Goal: Task Accomplishment & Management: Use online tool/utility

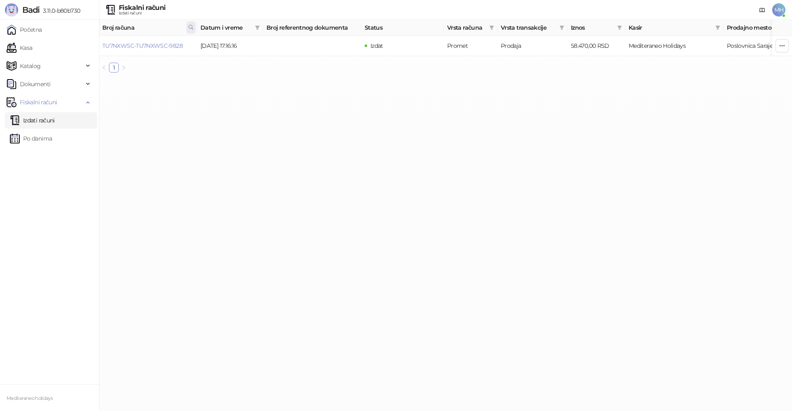
click at [192, 27] on icon at bounding box center [191, 27] width 6 height 6
drag, startPoint x: 141, startPoint y: 46, endPoint x: 52, endPoint y: 48, distance: 88.7
click at [52, 48] on body "Badi 3.11.0-b80b730 Početna Kasa Katalog Dokumenti Fiskalni računi Izdati račun…" at bounding box center [396, 39] width 792 height 79
type input "****"
click at [175, 43] on link "TU7NXWSC-TU7NXWSC-9832" at bounding box center [142, 45] width 80 height 7
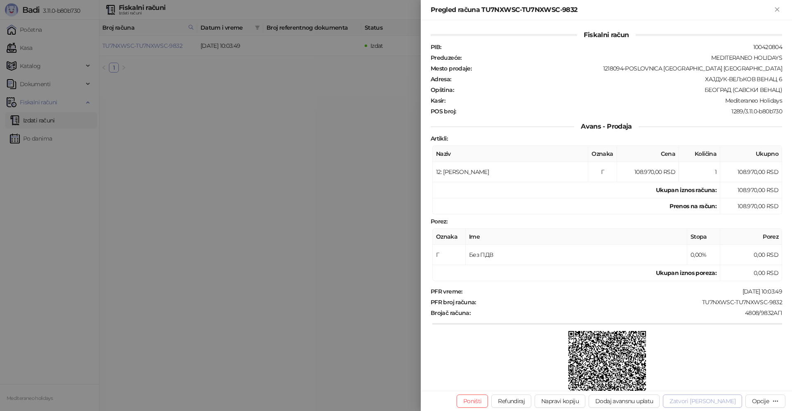
click at [713, 402] on button "Zatvori [PERSON_NAME]" at bounding box center [702, 401] width 79 height 13
type input "**********"
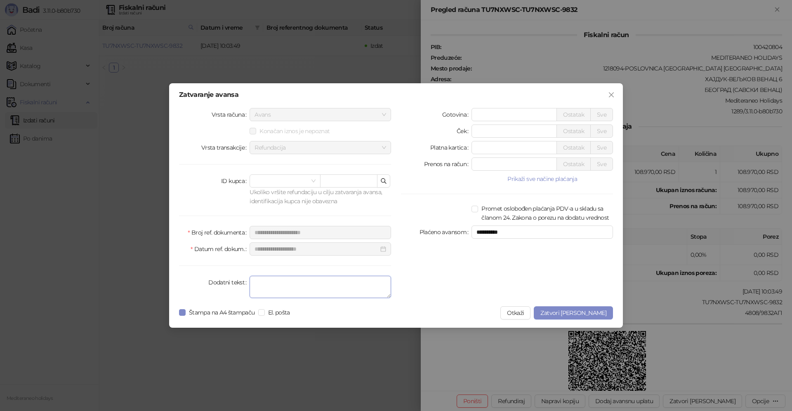
click at [287, 288] on textarea "Dodatni tekst" at bounding box center [321, 287] width 142 height 22
type textarea "*******"
click at [594, 310] on span "Zatvori [PERSON_NAME]" at bounding box center [573, 312] width 66 height 7
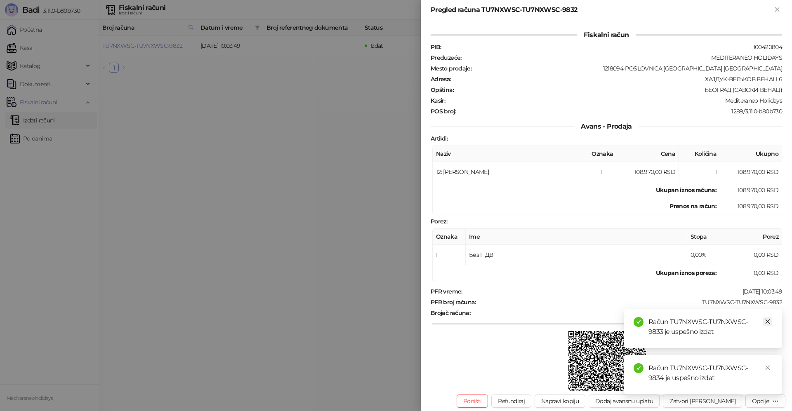
click at [765, 321] on icon "close" at bounding box center [768, 322] width 6 height 6
click at [772, 366] on link "Close" at bounding box center [767, 367] width 9 height 9
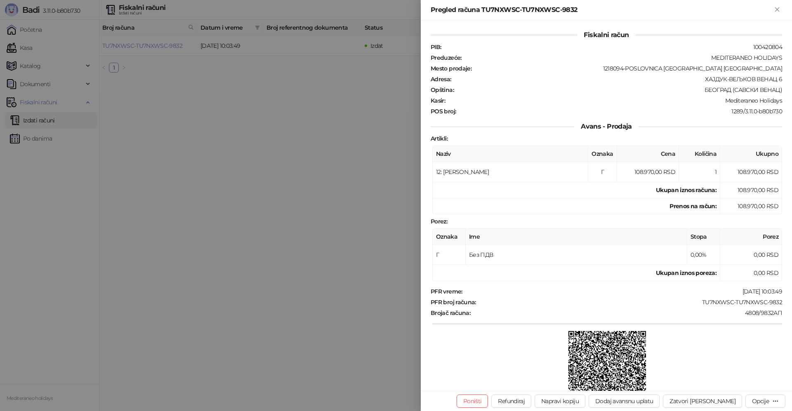
drag, startPoint x: 777, startPoint y: 11, endPoint x: 498, endPoint y: 13, distance: 278.9
click at [776, 11] on icon "Zatvori" at bounding box center [777, 9] width 7 height 7
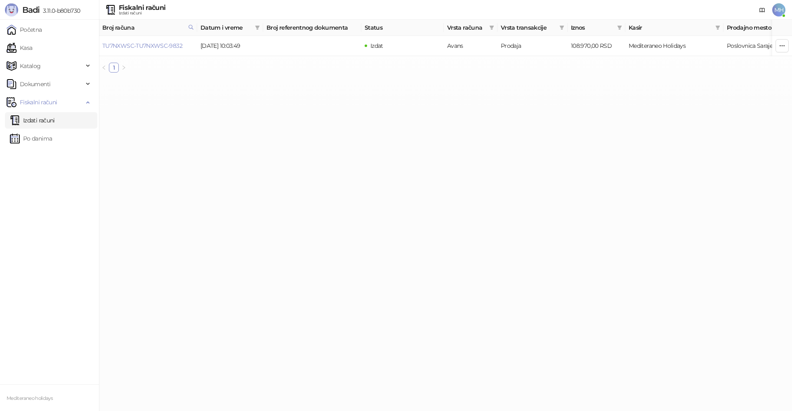
click at [43, 117] on link "Izdati računi" at bounding box center [32, 120] width 45 height 17
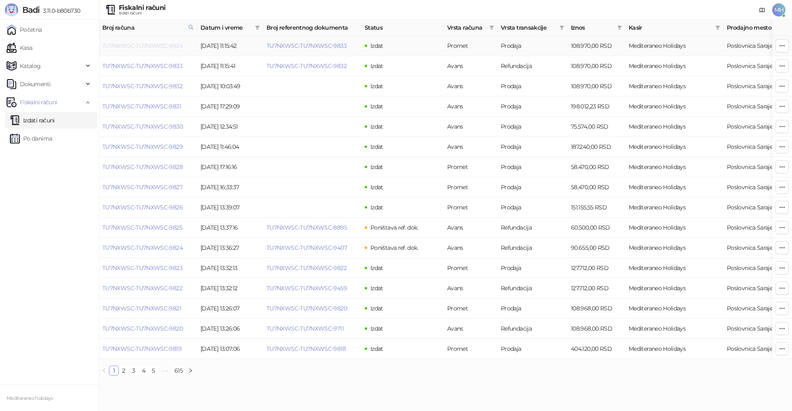
click at [163, 46] on link "TU7NXWSC-TU7NXWSC-9834" at bounding box center [142, 45] width 80 height 7
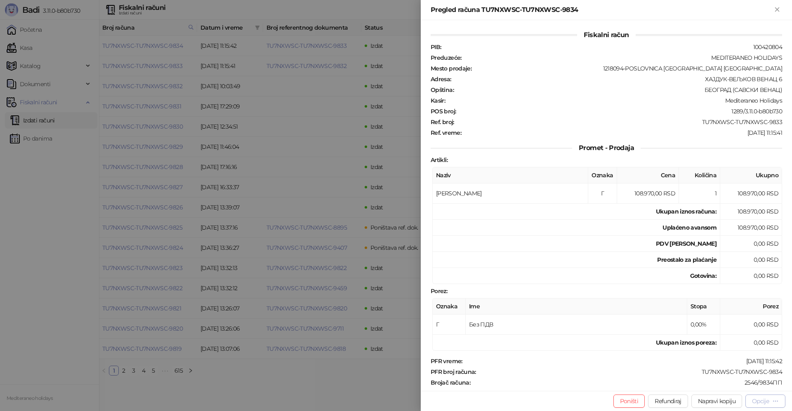
click at [773, 401] on icon "button" at bounding box center [775, 401] width 7 height 7
click at [737, 383] on span "Preuzmi u PDF formatu" at bounding box center [736, 384] width 85 height 9
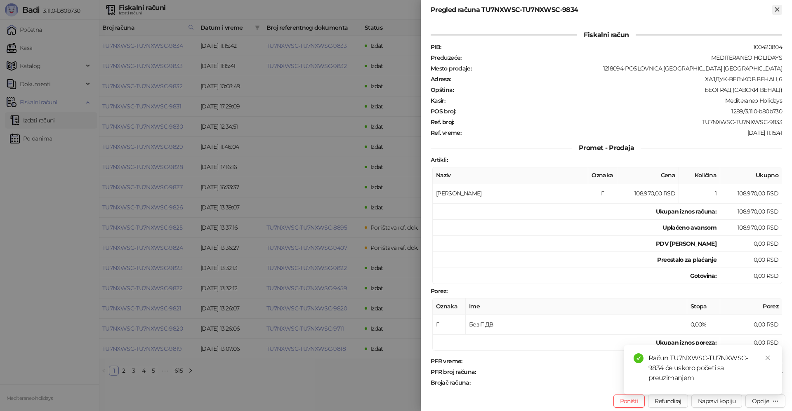
click at [772, 9] on button "Zatvori" at bounding box center [777, 10] width 10 height 10
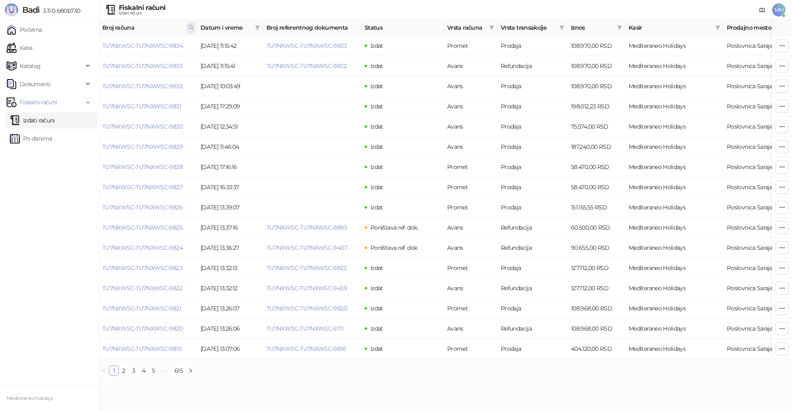
click at [192, 26] on icon at bounding box center [191, 27] width 4 height 4
drag, startPoint x: 81, startPoint y: 47, endPoint x: 75, endPoint y: 47, distance: 5.8
click at [75, 47] on body "Badi 3.11.0-b80b730 Početna Kasa Katalog Dokumenti Fiskalni računi Izdati račun…" at bounding box center [396, 191] width 792 height 382
type input "****"
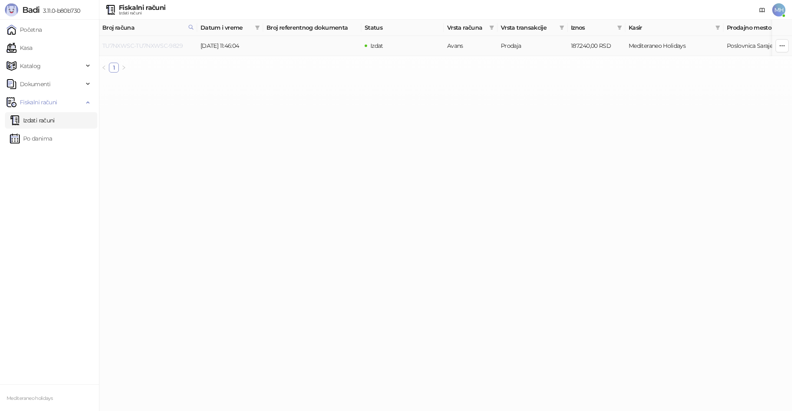
click at [172, 43] on link "TU7NXWSC-TU7NXWSC-9829" at bounding box center [142, 45] width 80 height 7
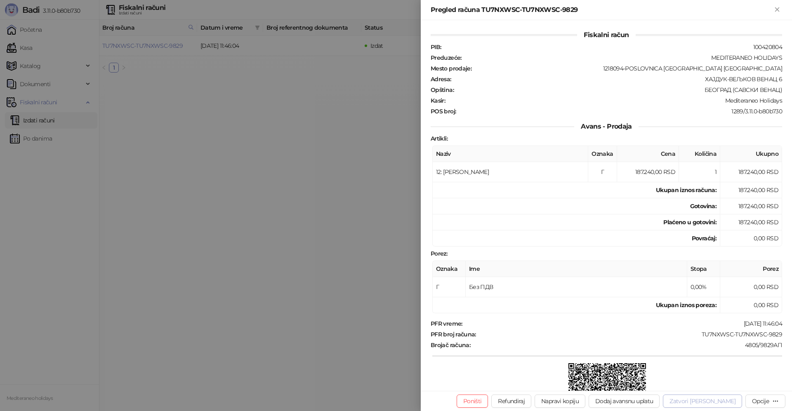
click at [711, 398] on button "Zatvori [PERSON_NAME]" at bounding box center [702, 401] width 79 height 13
type input "**********"
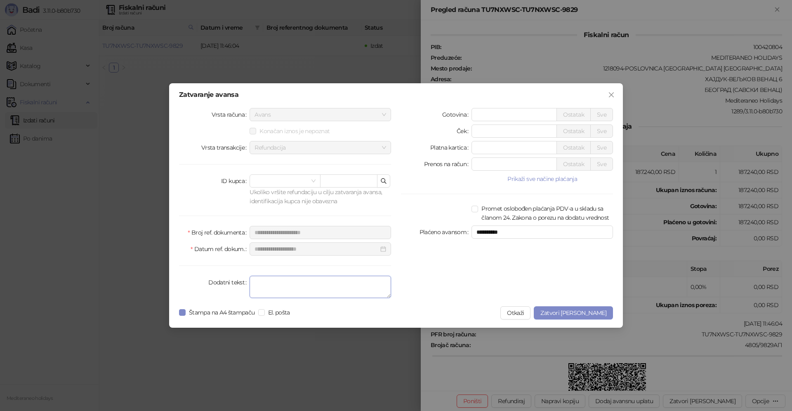
click at [341, 286] on textarea "Dodatni tekst" at bounding box center [321, 287] width 142 height 22
type textarea "*******"
click at [580, 314] on span "Zatvori [PERSON_NAME]" at bounding box center [573, 312] width 66 height 7
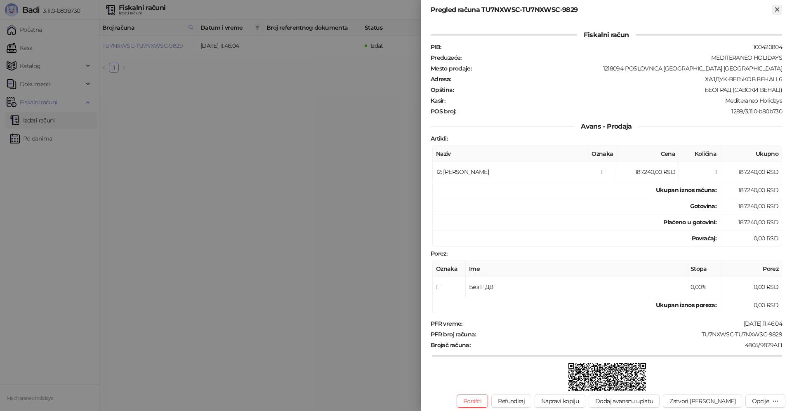
click at [780, 12] on icon "Zatvori" at bounding box center [777, 9] width 7 height 7
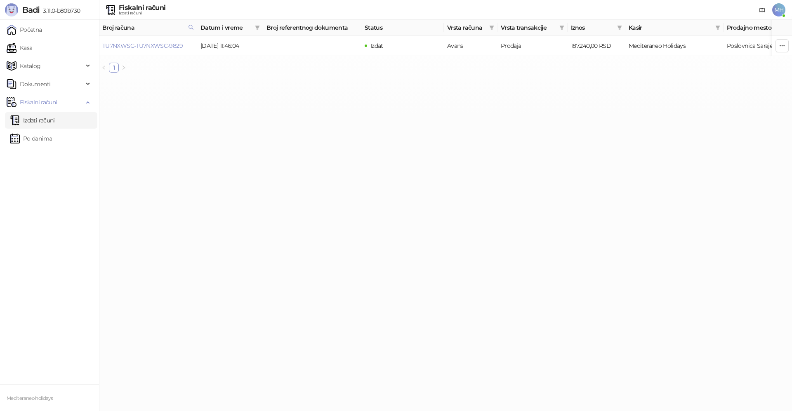
click at [55, 121] on link "Izdati računi" at bounding box center [32, 120] width 45 height 17
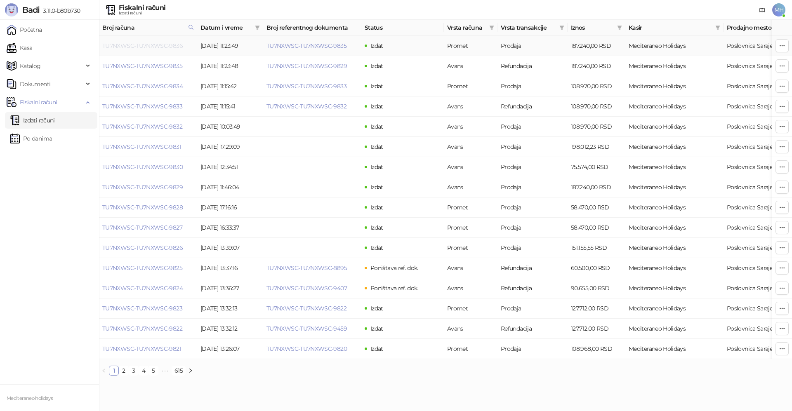
click at [169, 45] on link "TU7NXWSC-TU7NXWSC-9836" at bounding box center [142, 45] width 80 height 7
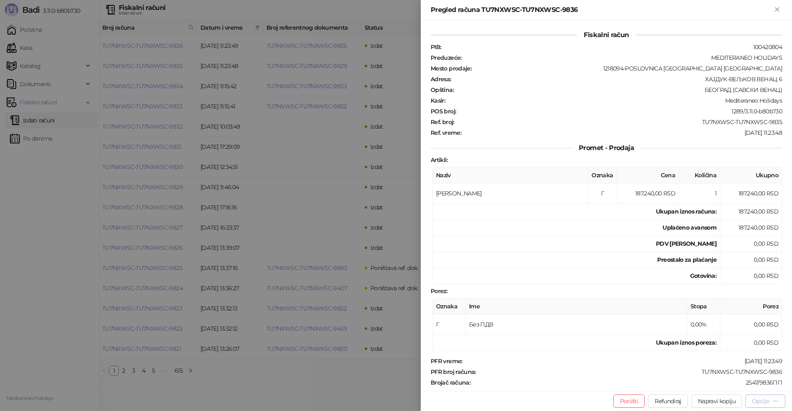
click at [754, 400] on div "Opcije" at bounding box center [760, 401] width 17 height 7
click at [728, 386] on span "Preuzmi u PDF formatu" at bounding box center [736, 384] width 85 height 9
click at [781, 9] on icon "Zatvori" at bounding box center [777, 9] width 7 height 7
